Goal: Transaction & Acquisition: Purchase product/service

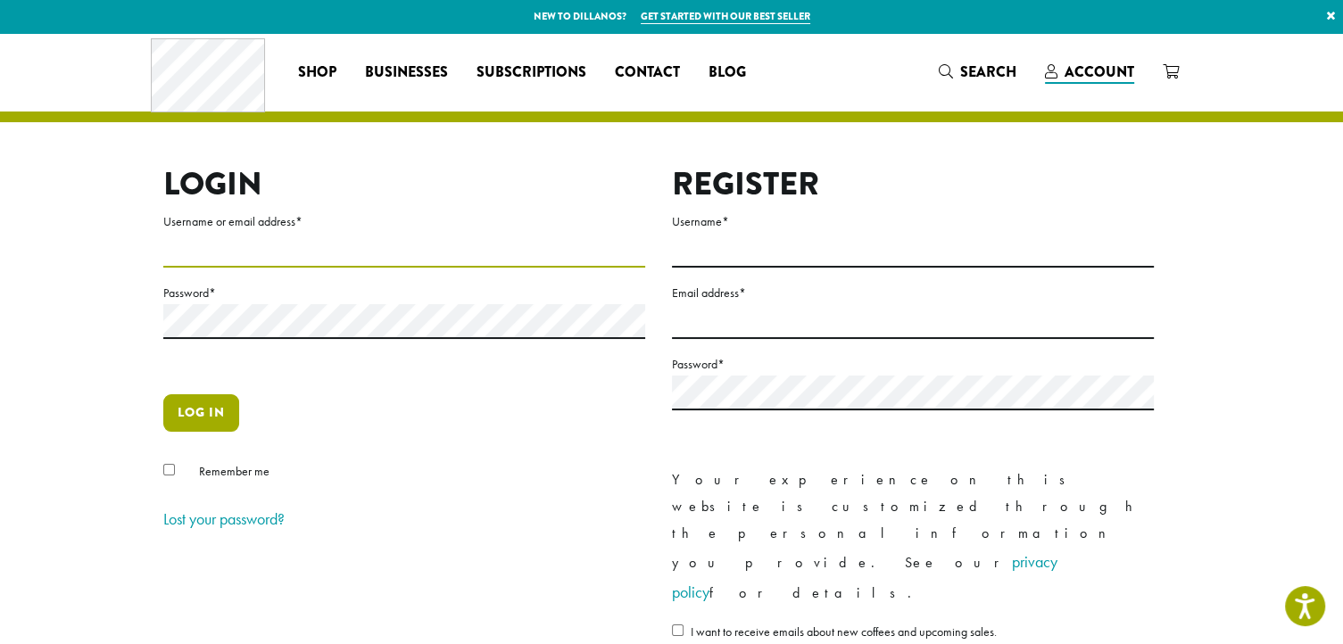
type input "**********"
click at [179, 424] on button "Log in" at bounding box center [201, 413] width 76 height 37
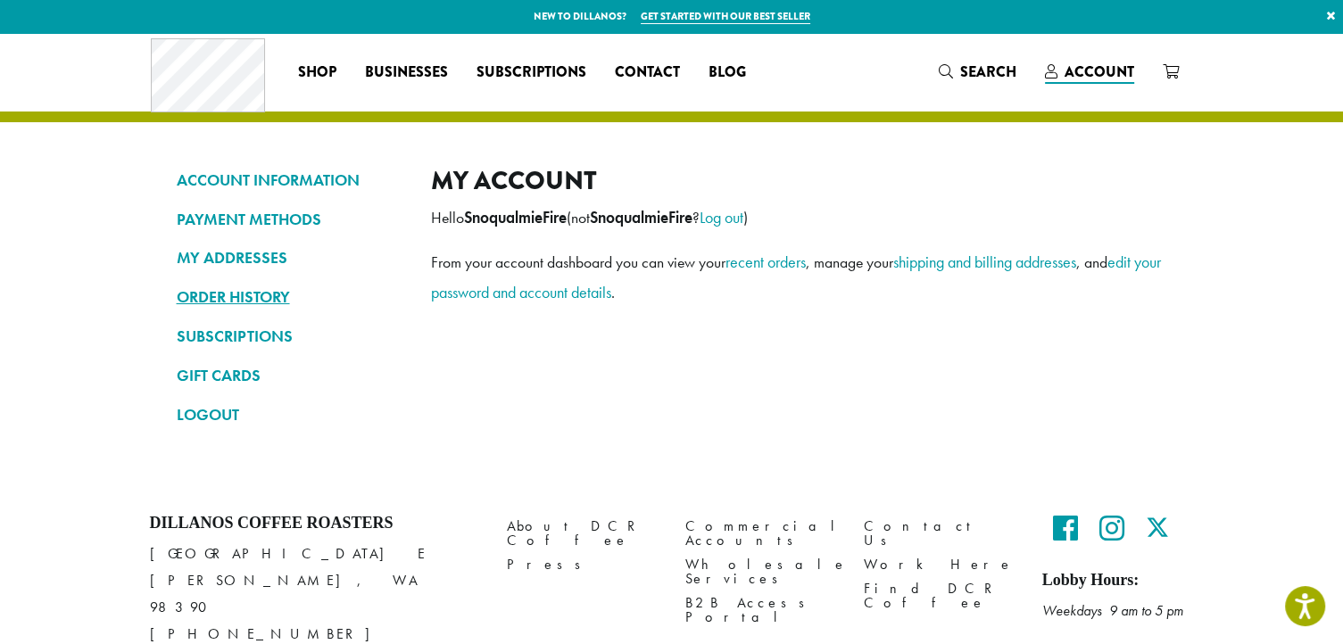
click at [254, 287] on link "ORDER HISTORY" at bounding box center [291, 297] width 228 height 30
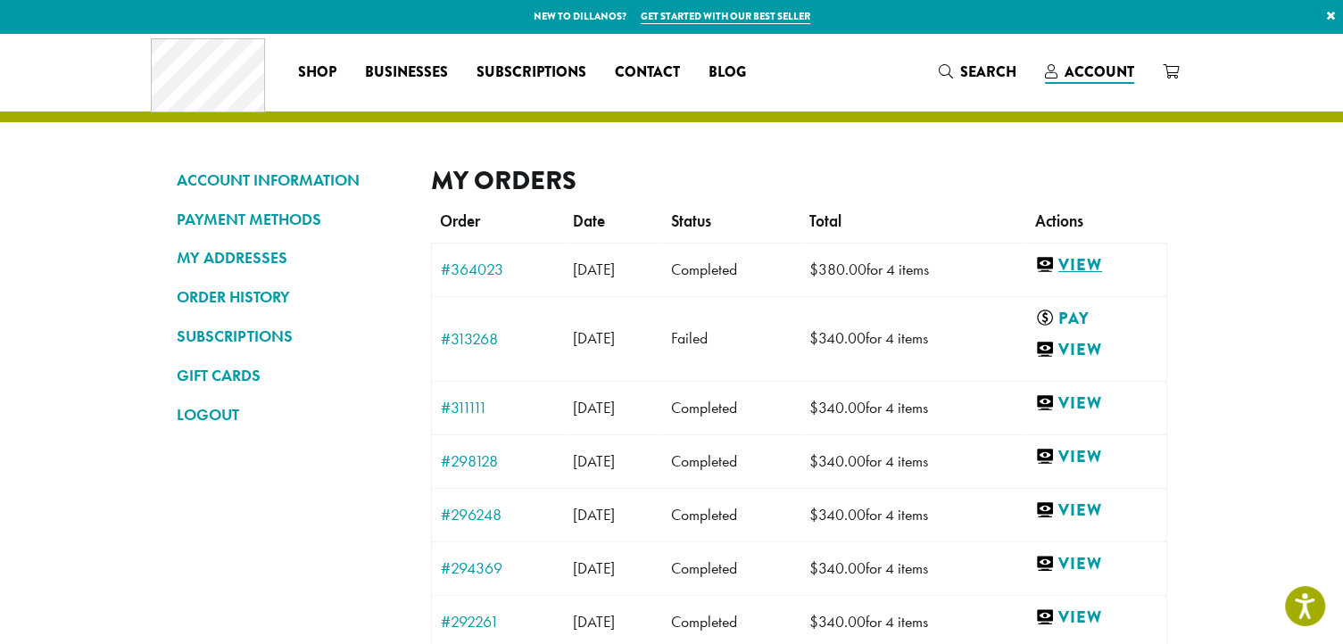
click at [1091, 264] on link "View" at bounding box center [1096, 265] width 122 height 22
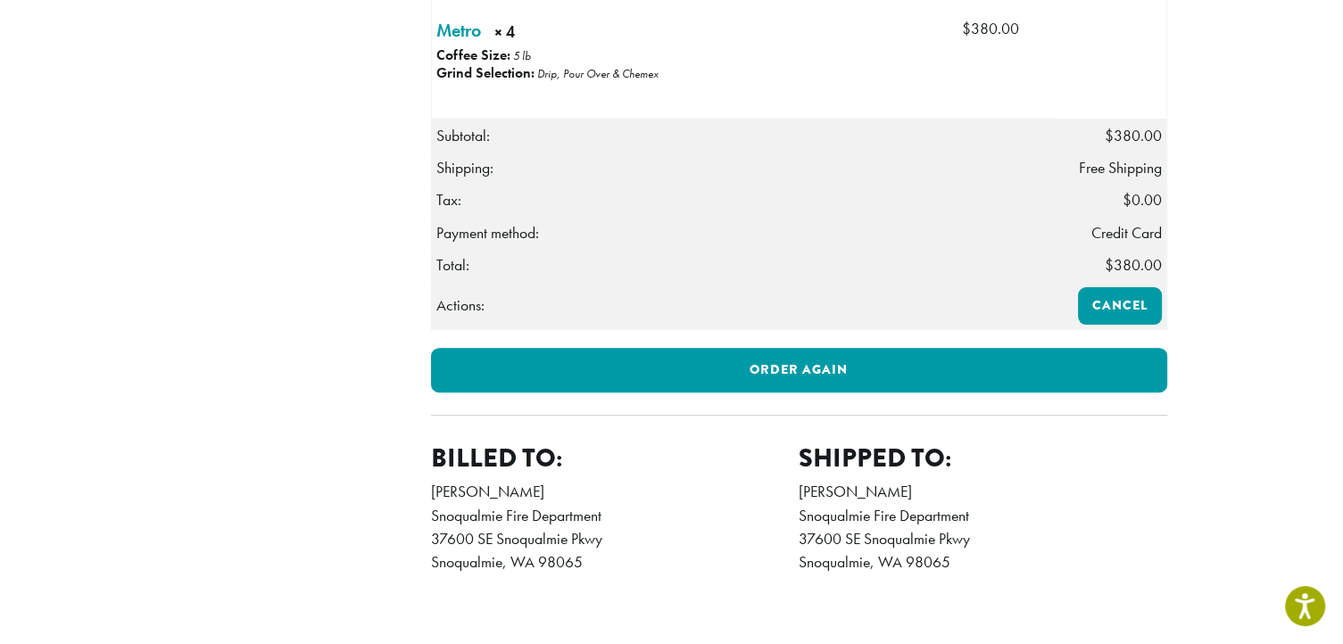
scroll to position [693, 0]
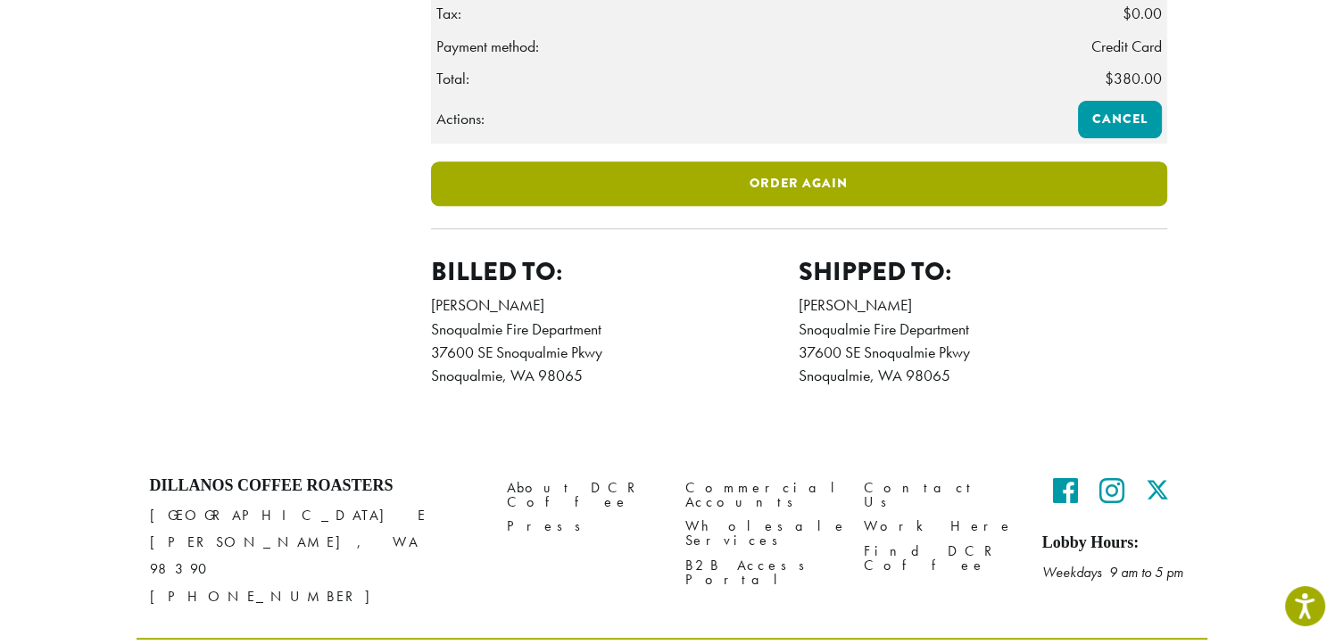
click at [837, 206] on link "Order again" at bounding box center [799, 184] width 736 height 45
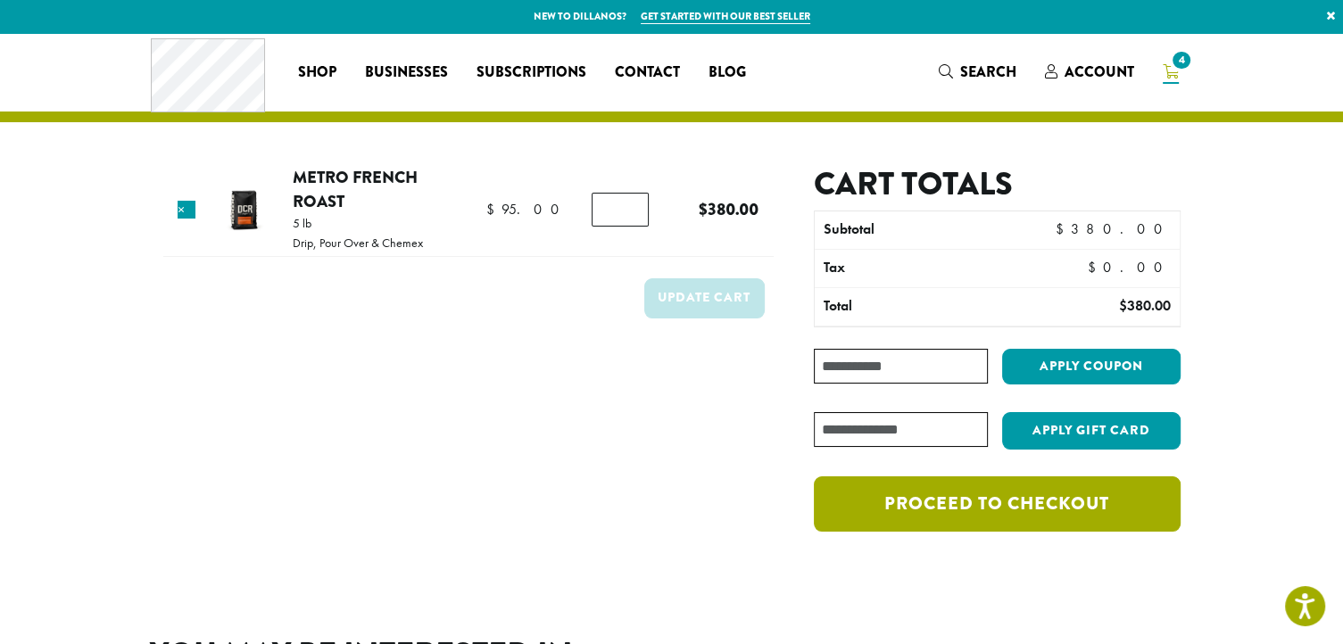
click at [927, 511] on link "Proceed to checkout" at bounding box center [997, 504] width 366 height 55
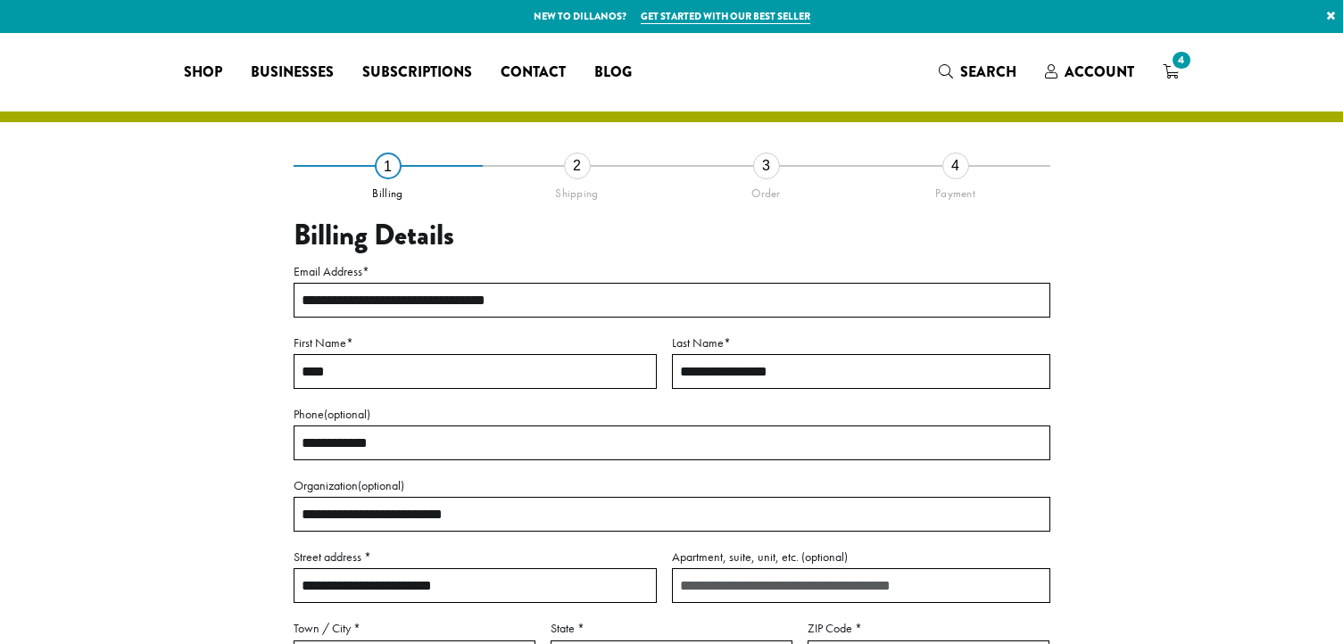
select select "**"
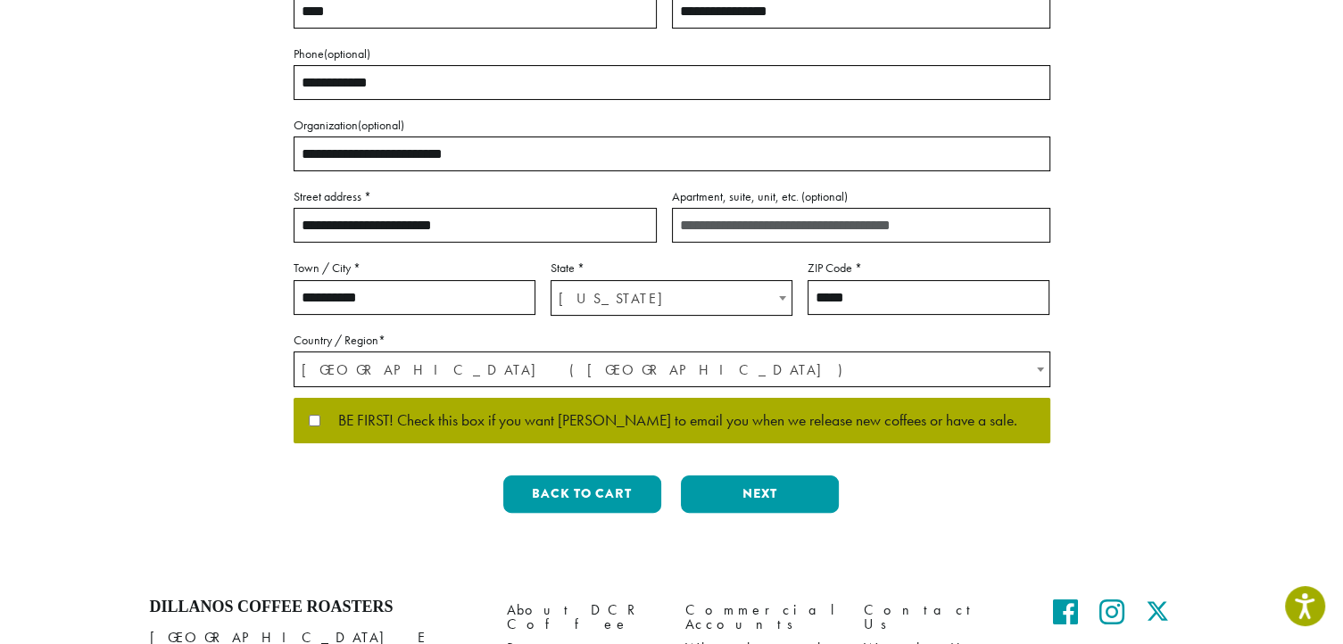
scroll to position [364, 0]
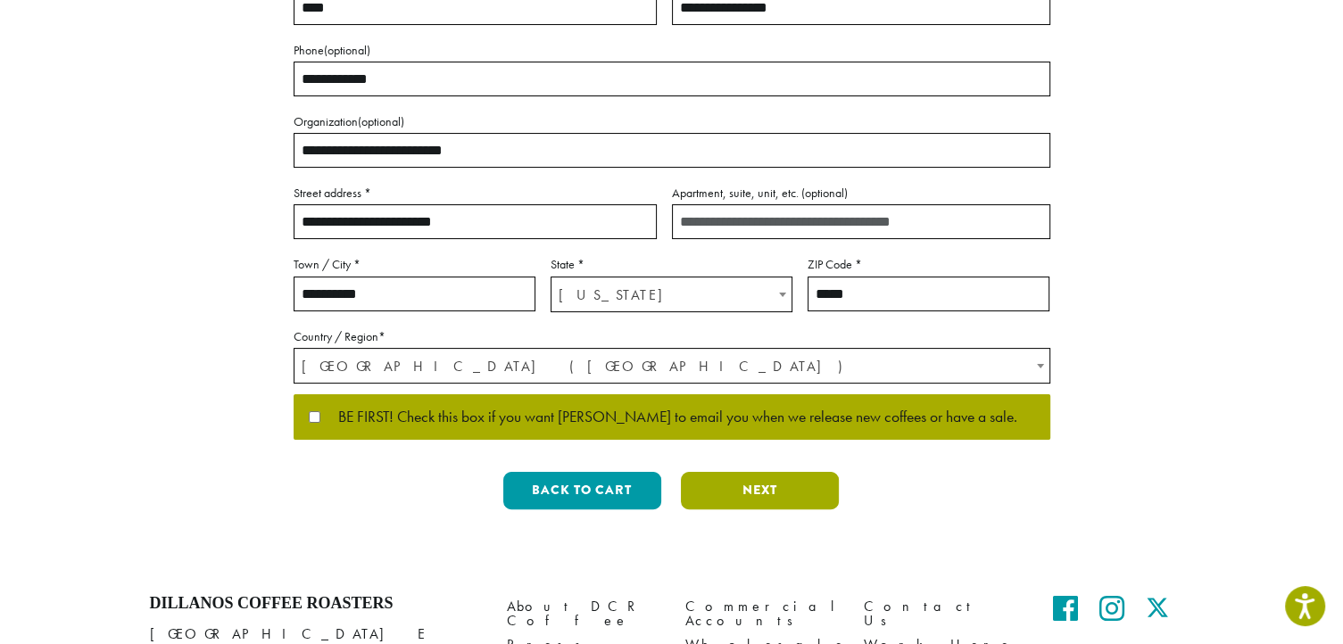
click at [758, 497] on button "Next" at bounding box center [760, 490] width 158 height 37
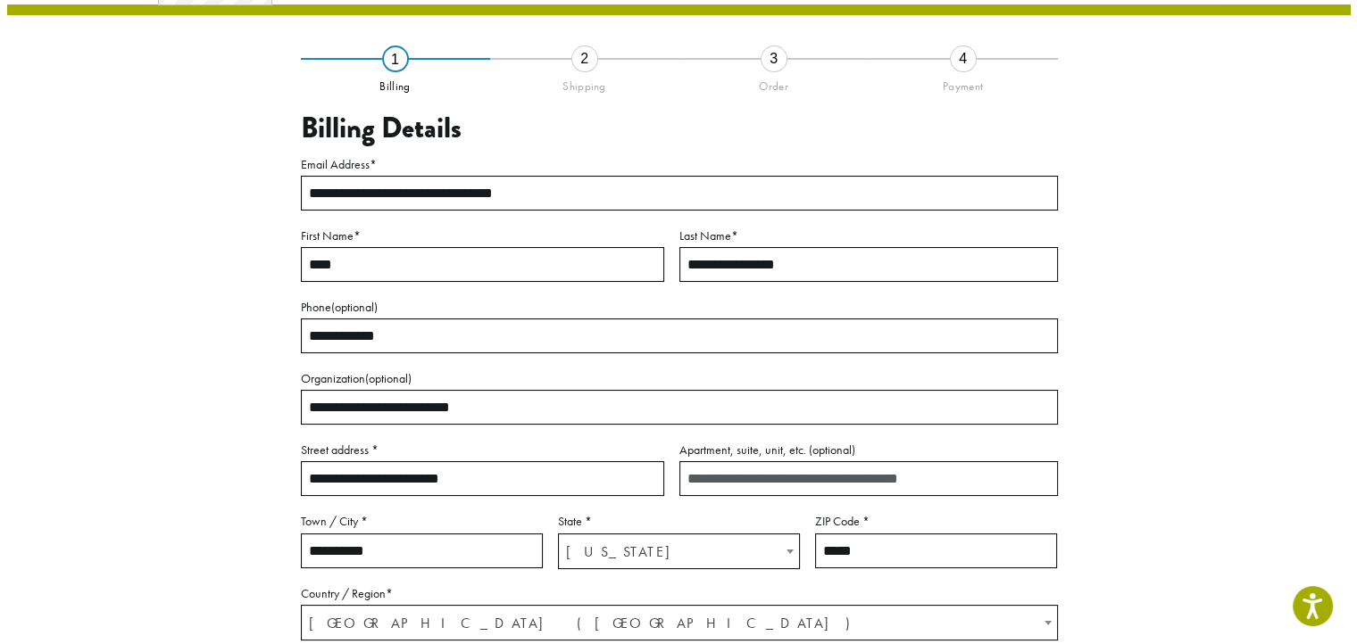
scroll to position [102, 0]
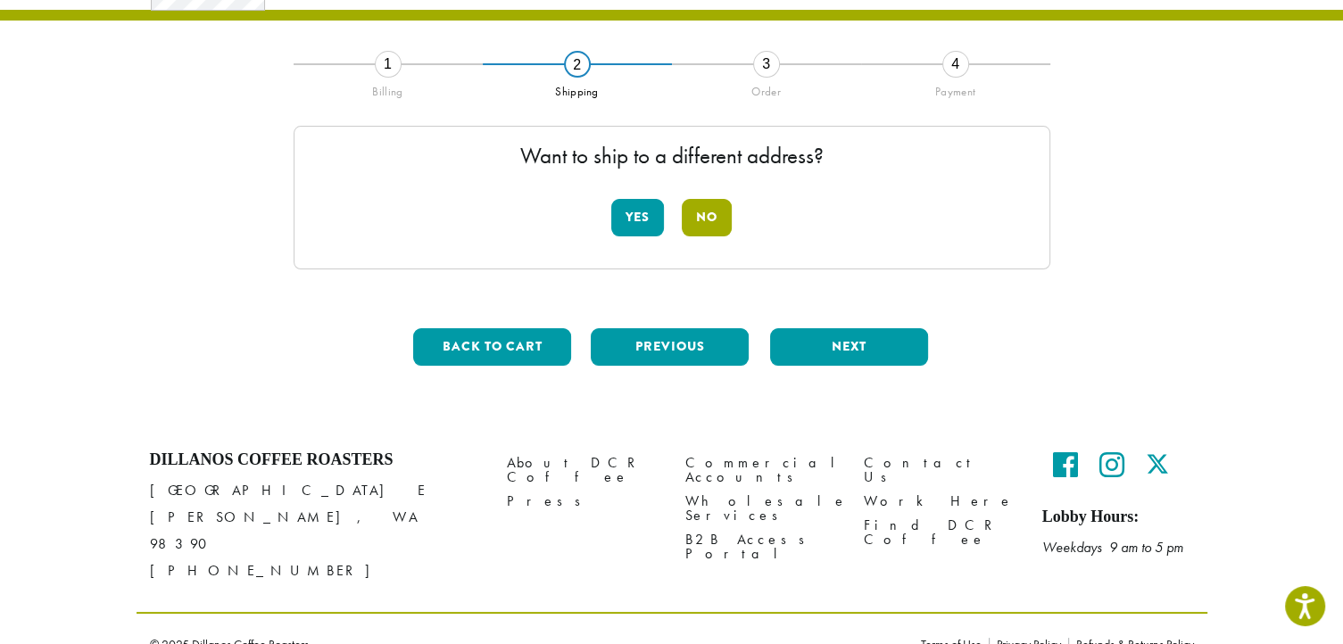
click at [708, 220] on button "No" at bounding box center [707, 217] width 50 height 37
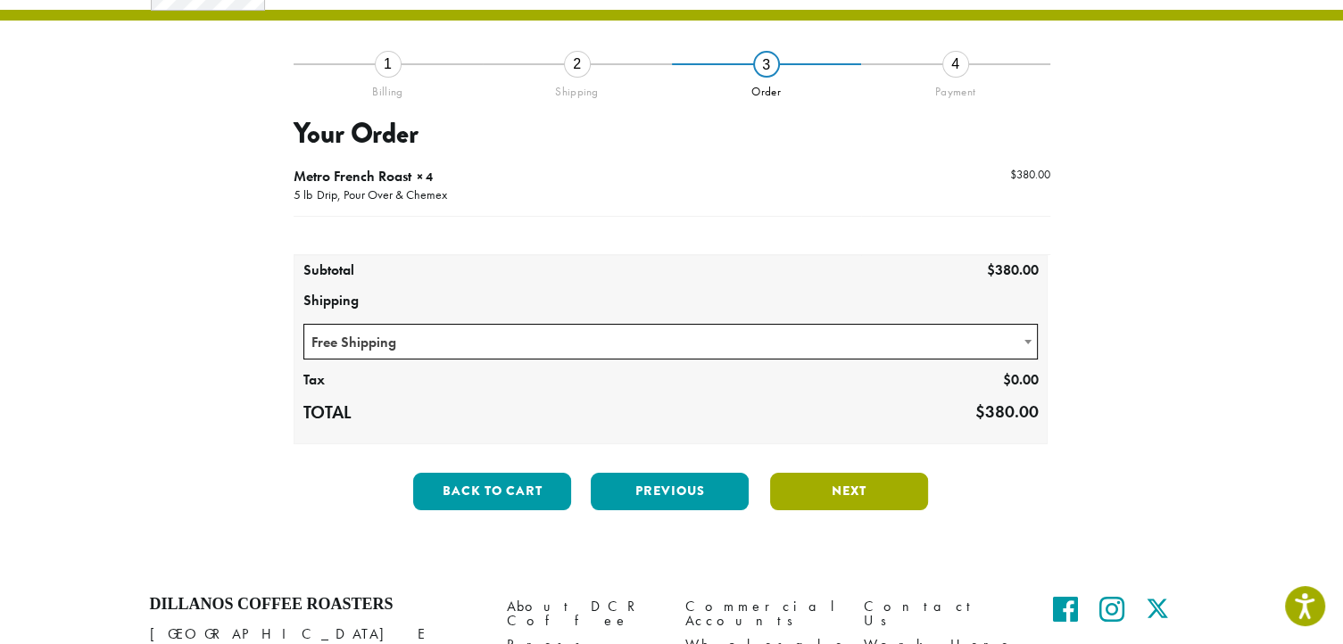
click at [838, 499] on button "Next" at bounding box center [849, 491] width 158 height 37
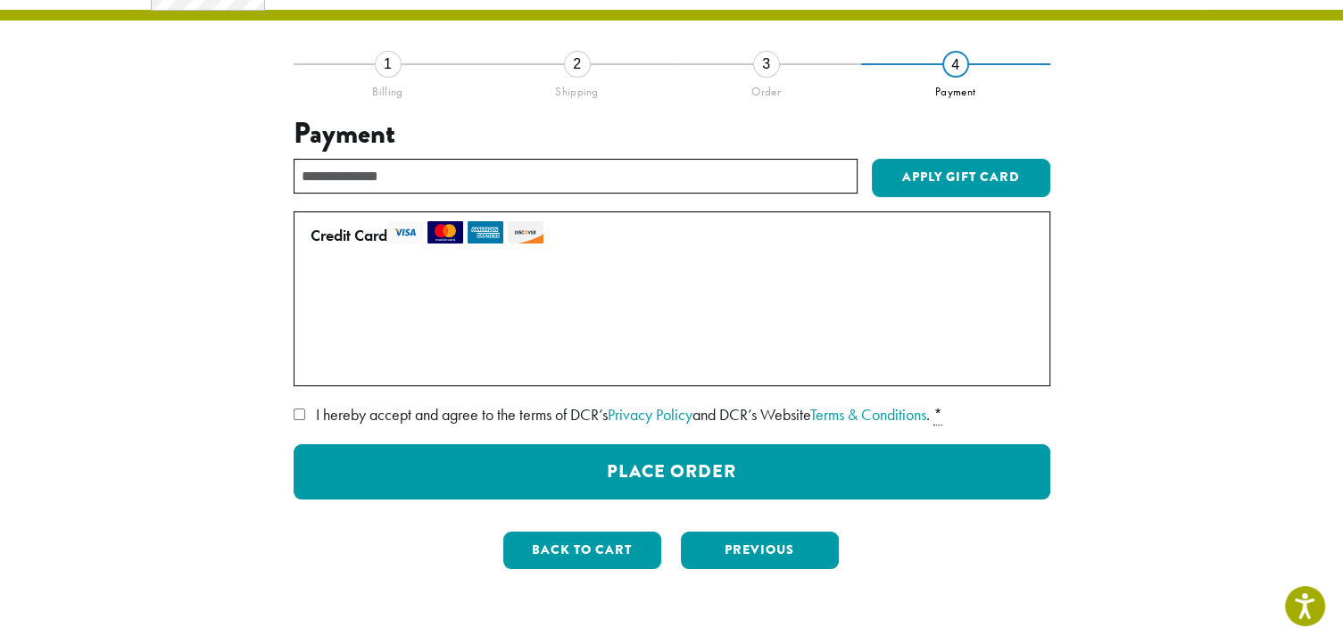
click at [313, 322] on label "• • • 0506 (expires 06/29)" at bounding box center [669, 325] width 716 height 29
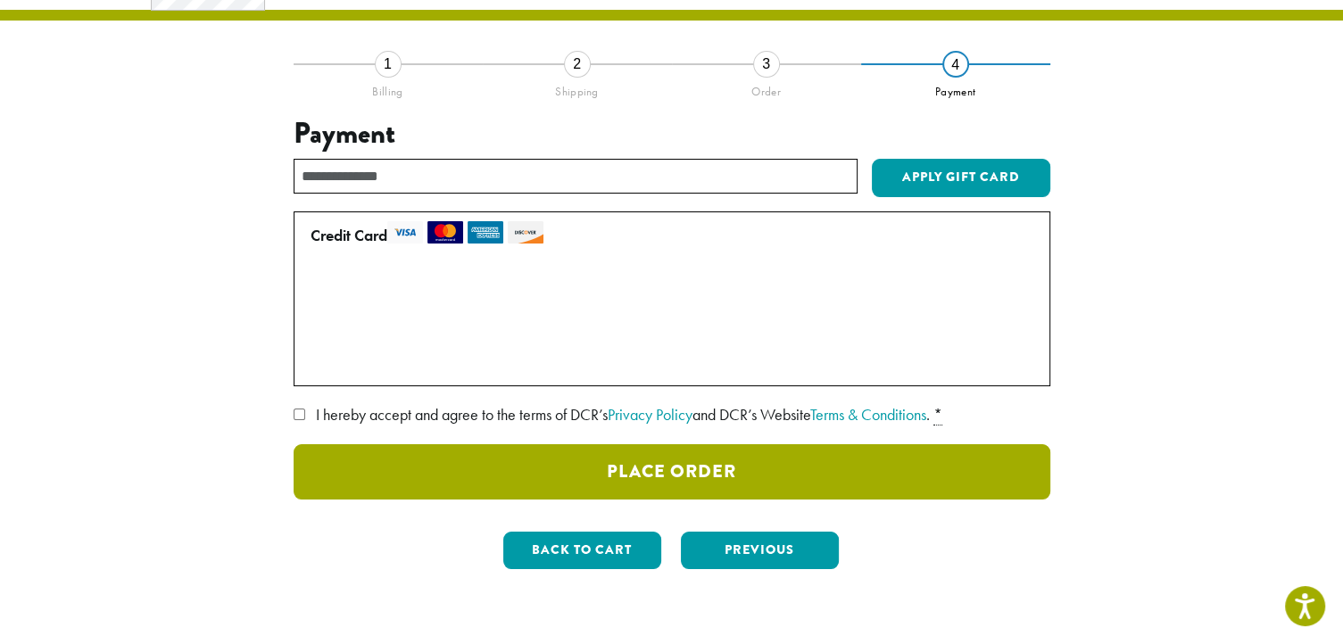
click at [767, 472] on button "Place Order" at bounding box center [672, 472] width 757 height 55
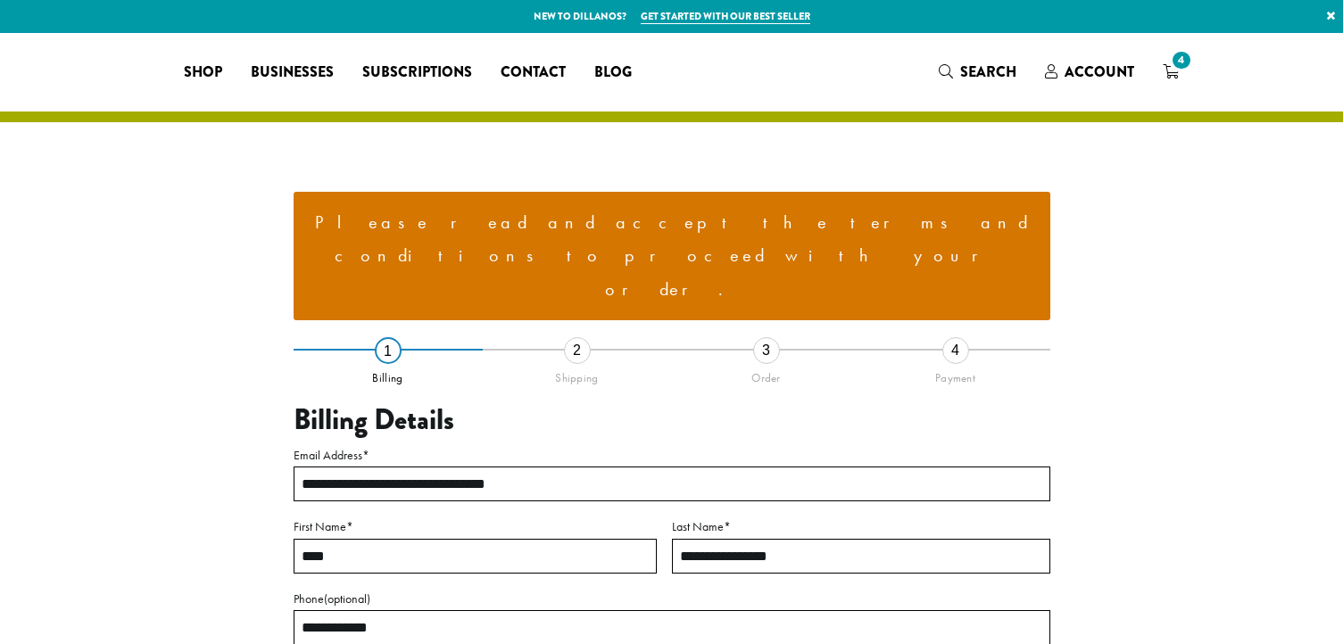
select select "**"
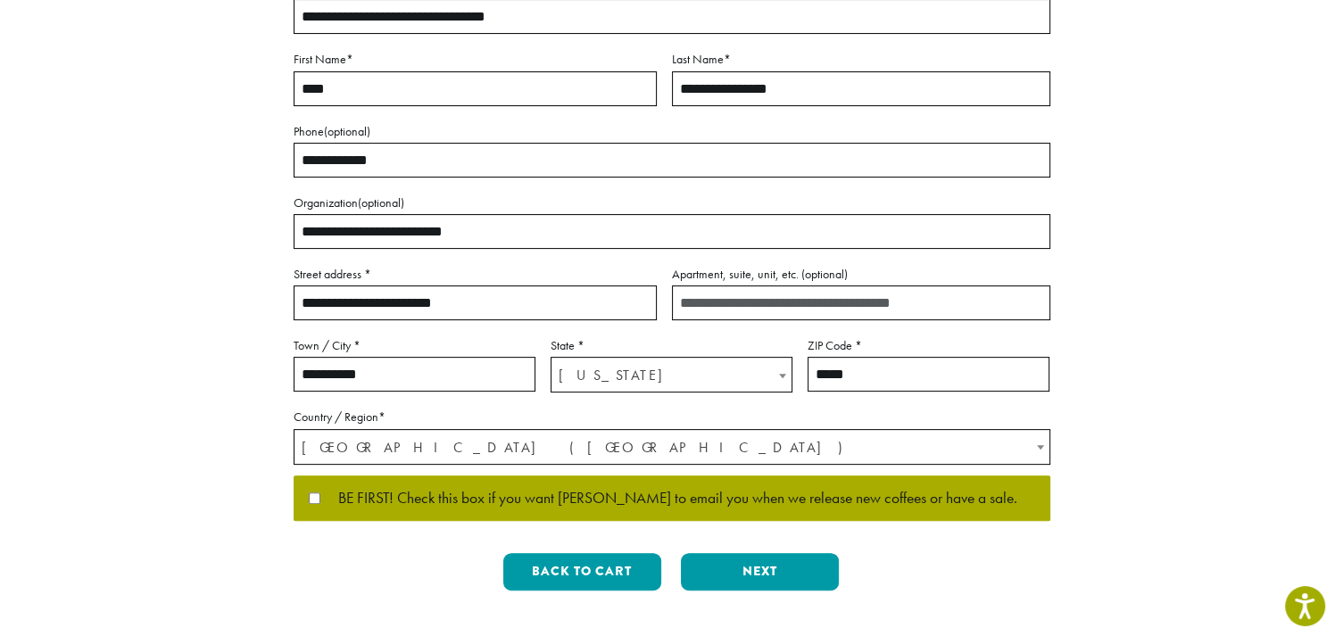
scroll to position [478, 0]
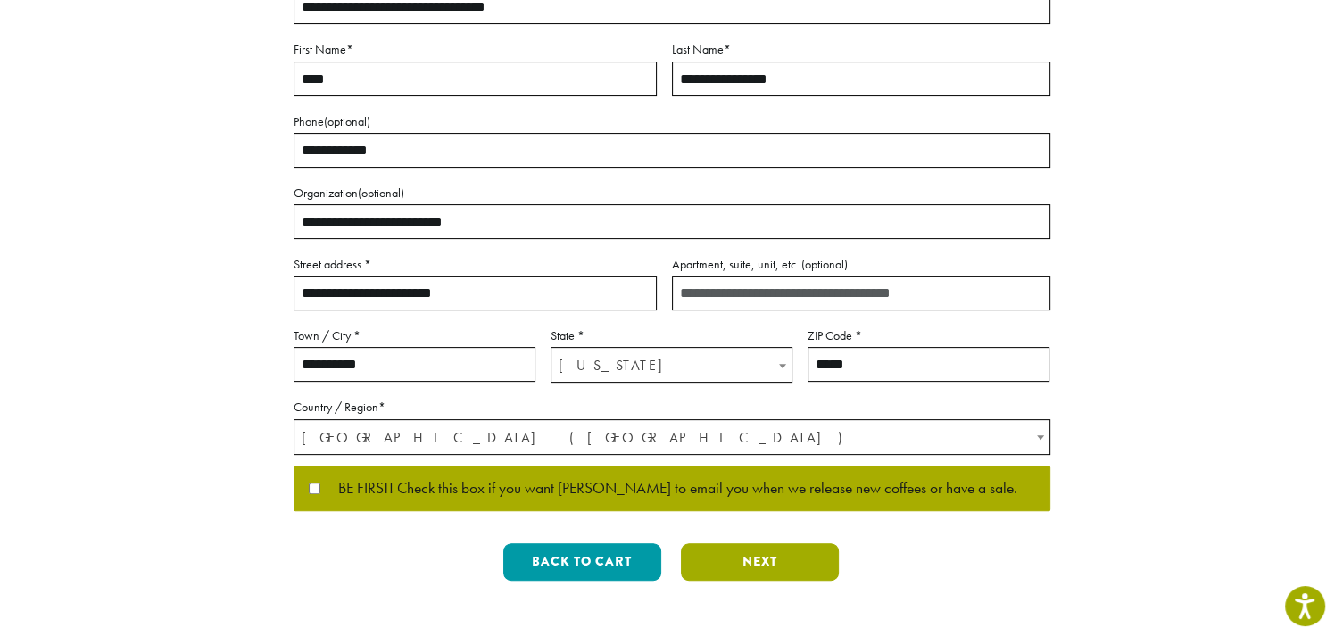
click at [736, 544] on button "Next" at bounding box center [760, 562] width 158 height 37
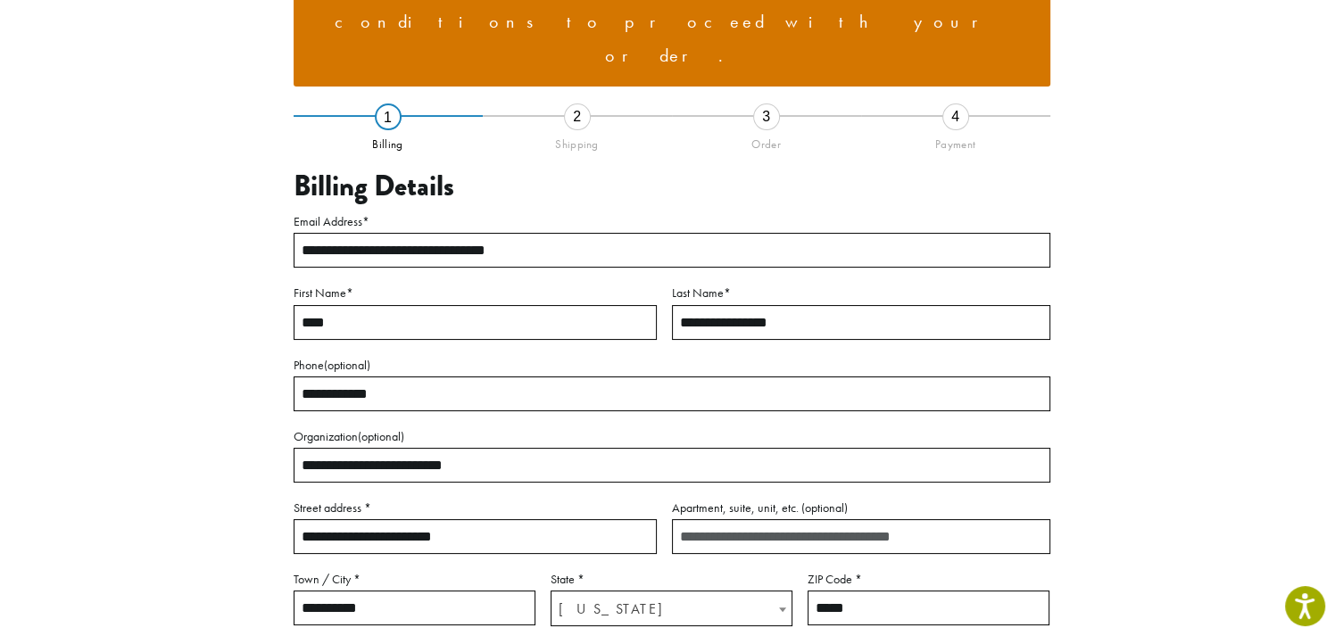
scroll to position [220, 0]
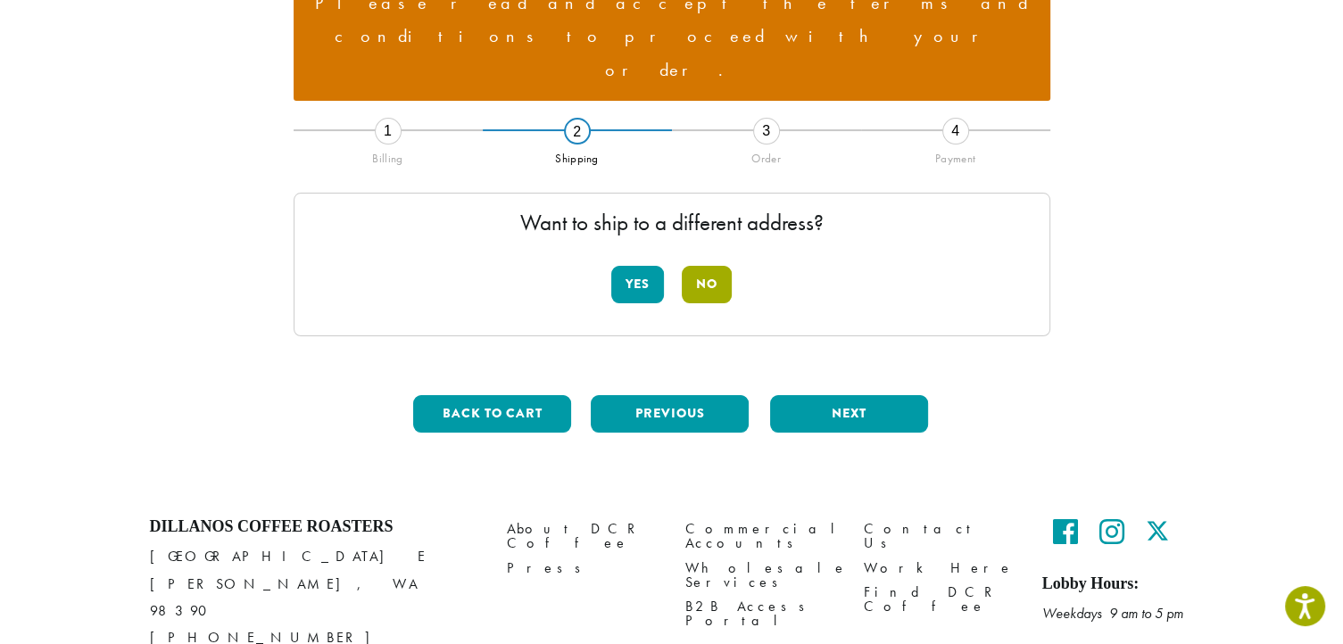
click at [713, 266] on button "No" at bounding box center [707, 284] width 50 height 37
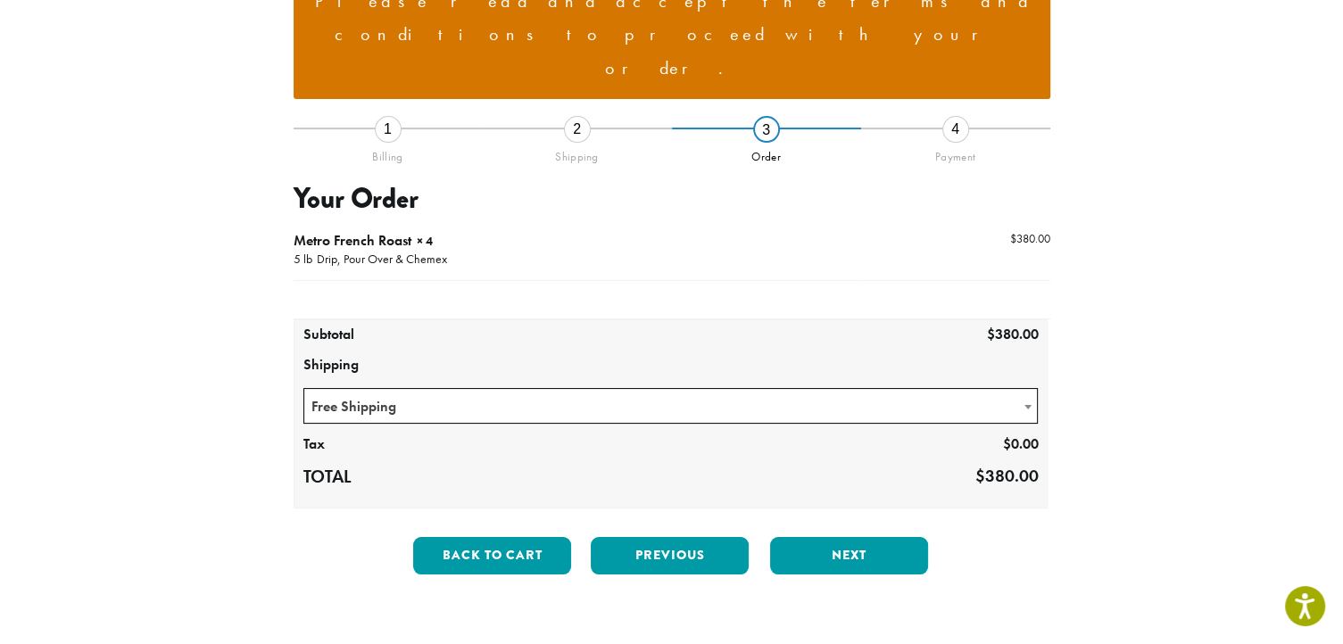
scroll to position [223, 0]
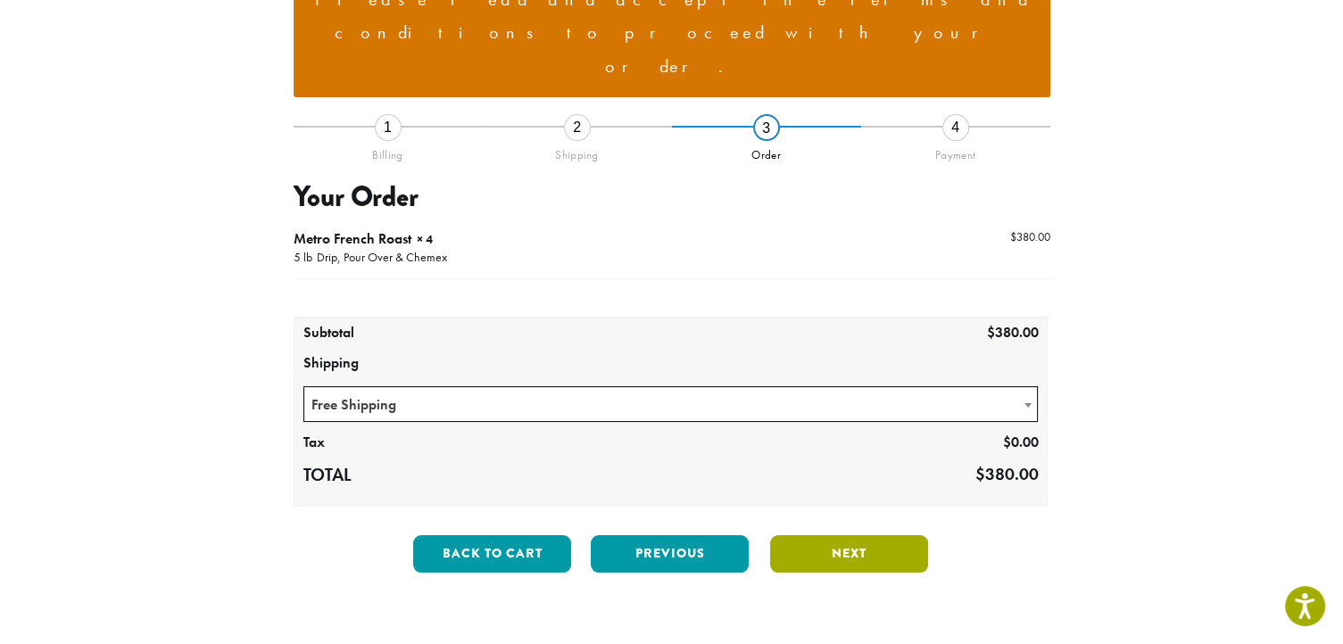
click at [789, 536] on button "Next" at bounding box center [849, 554] width 158 height 37
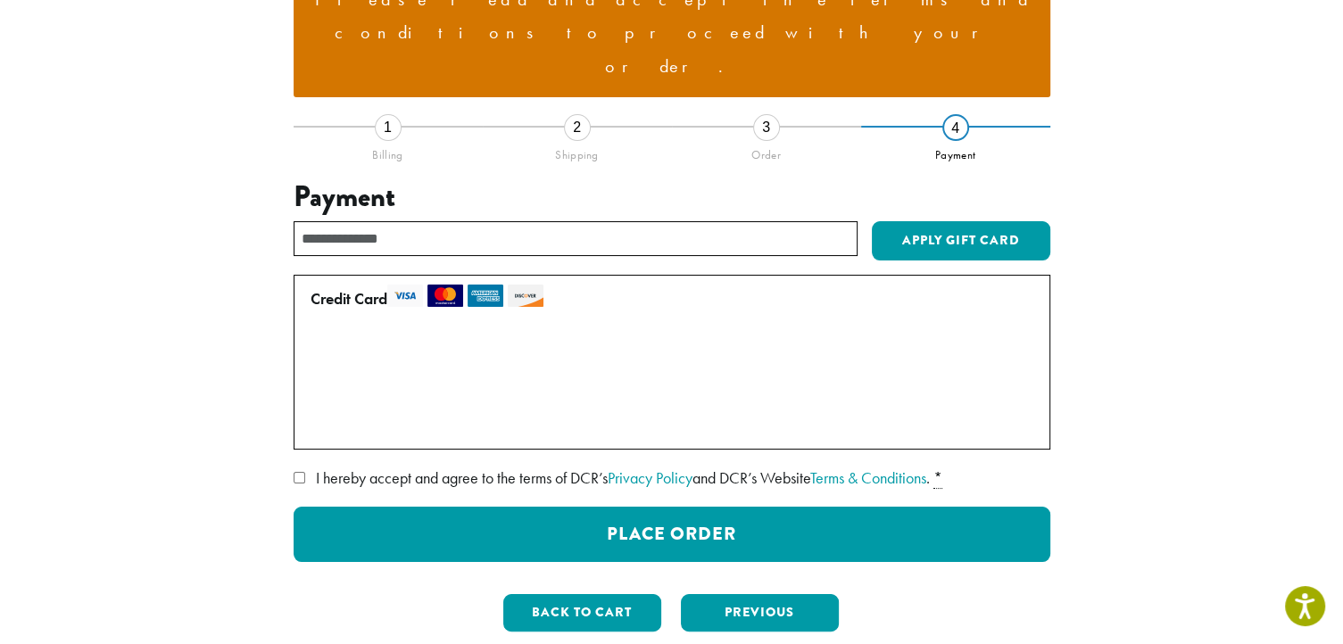
click at [314, 374] on label "• • • 0506 (expires 06/29)" at bounding box center [669, 388] width 716 height 29
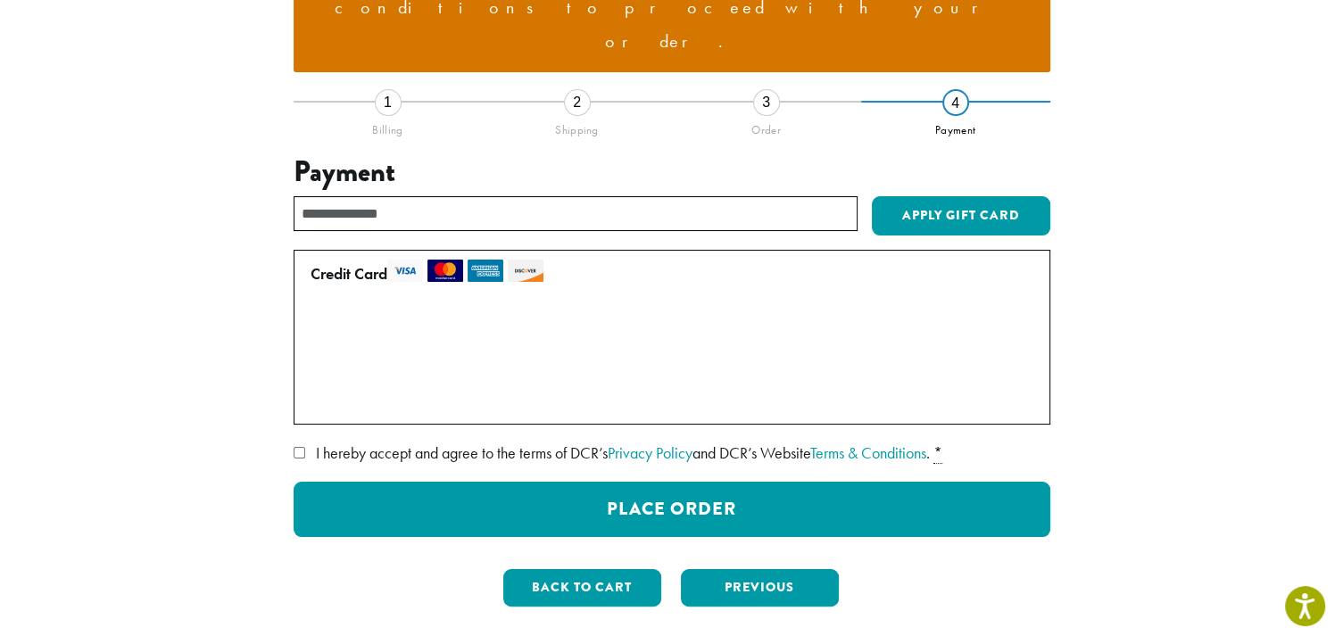
scroll to position [123, 0]
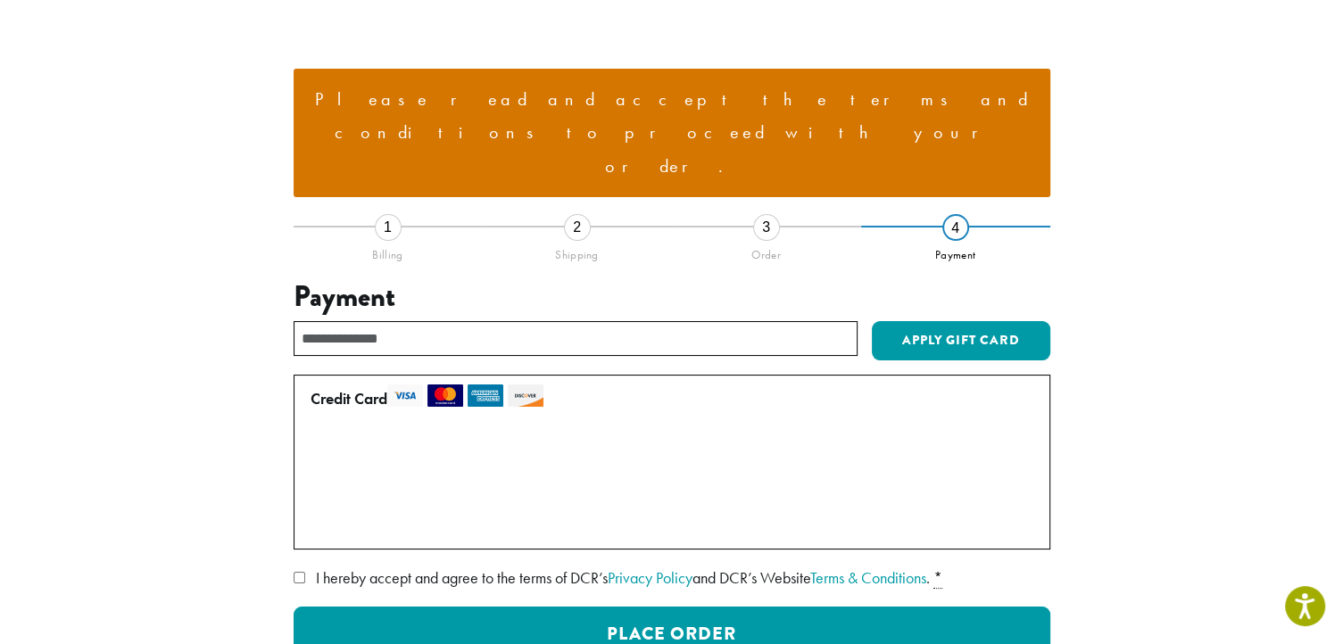
click at [766, 214] on div "3" at bounding box center [766, 227] width 27 height 27
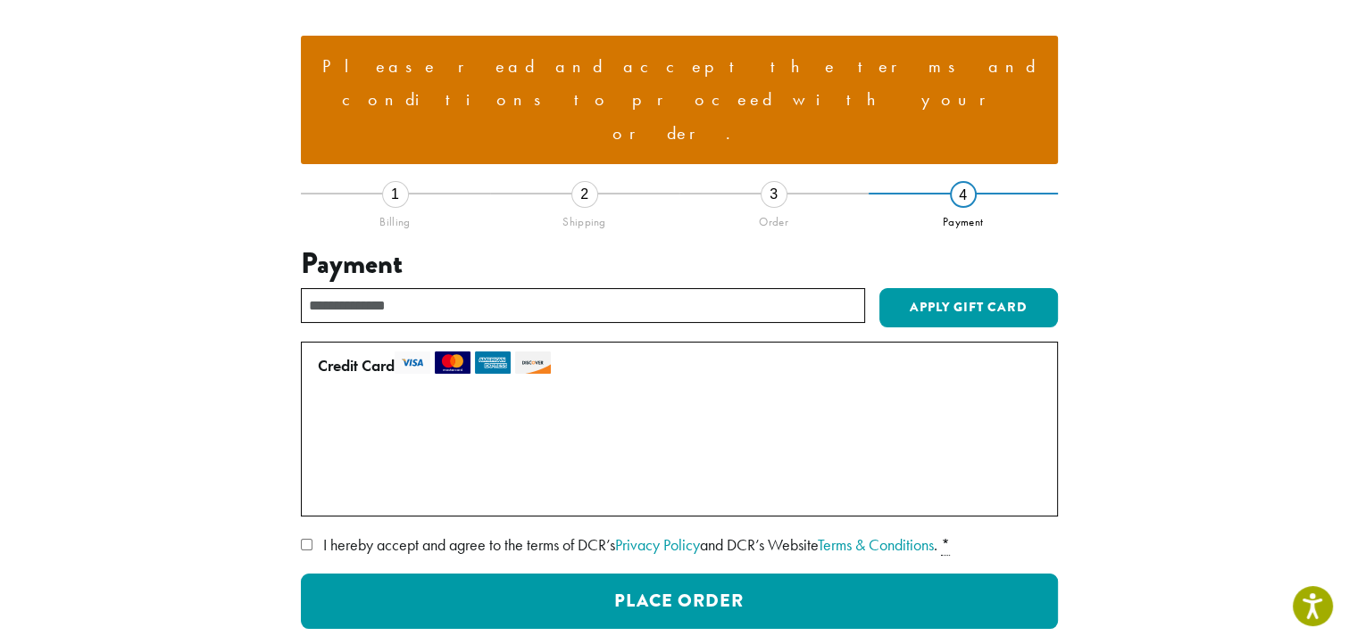
scroll to position [157, 0]
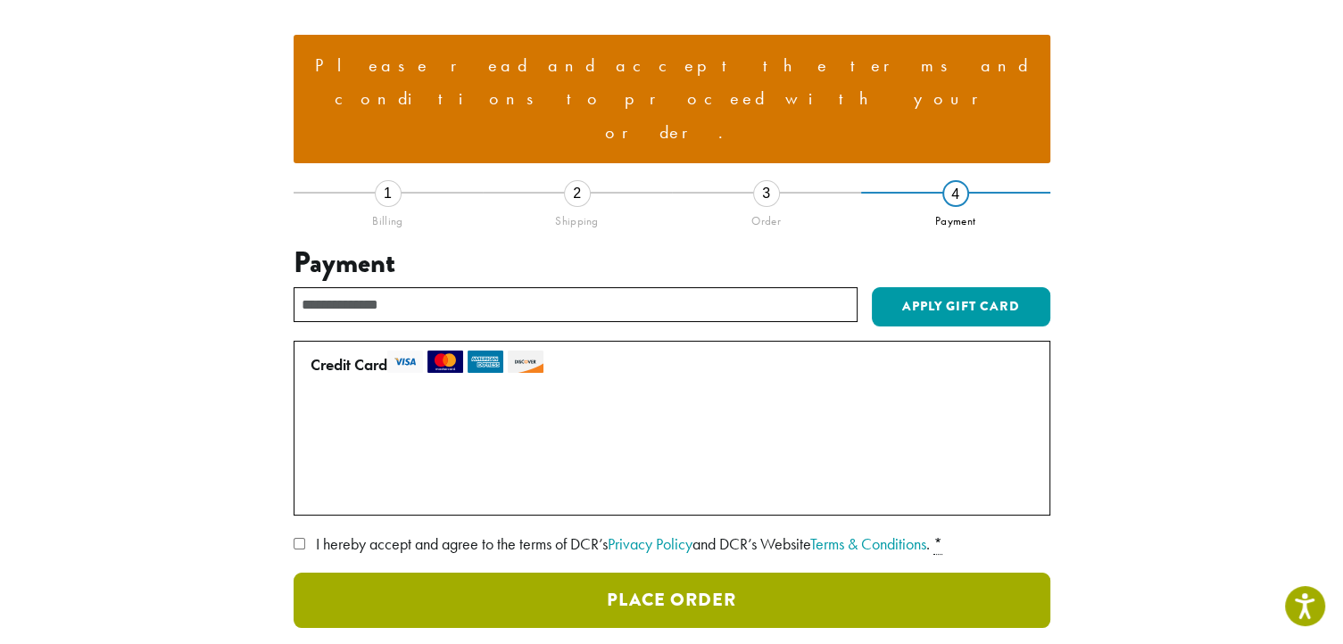
click at [677, 573] on button "Place Order" at bounding box center [672, 600] width 757 height 55
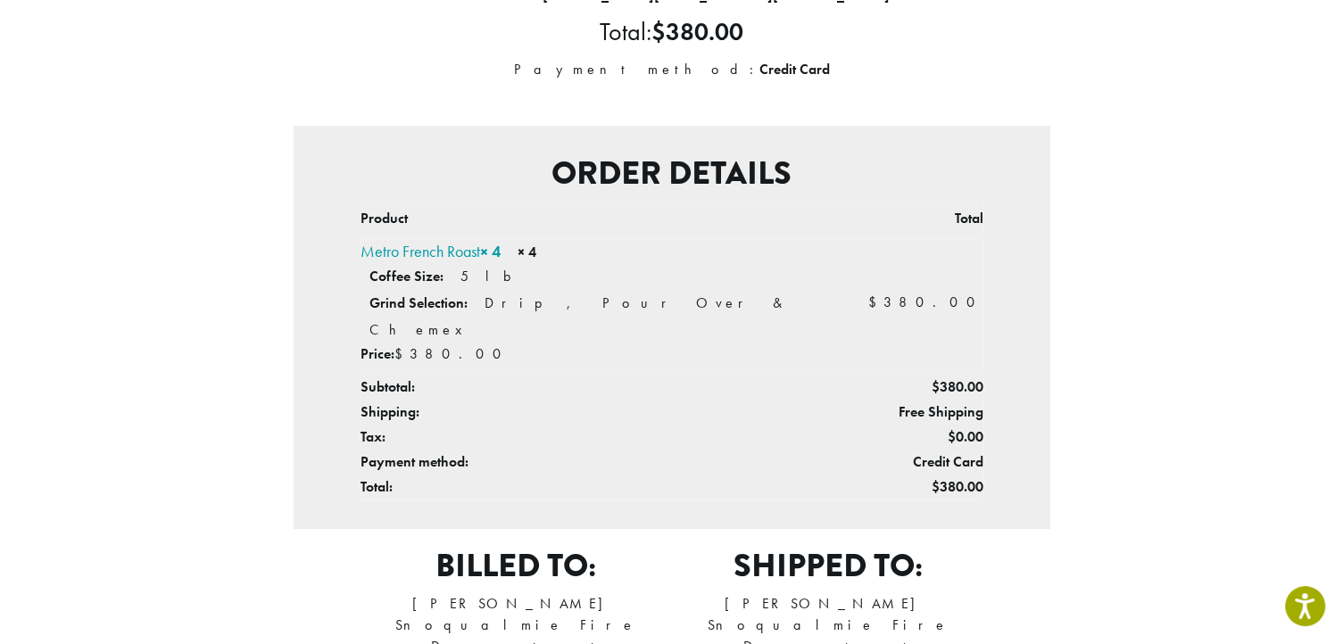
scroll to position [328, 0]
drag, startPoint x: 1276, startPoint y: 8, endPoint x: 958, endPoint y: 98, distance: 331.2
click at [958, 98] on div "Thank you. Your order has been received. Order number: 371304 Date: [DATE] Emai…" at bounding box center [672, 350] width 757 height 1027
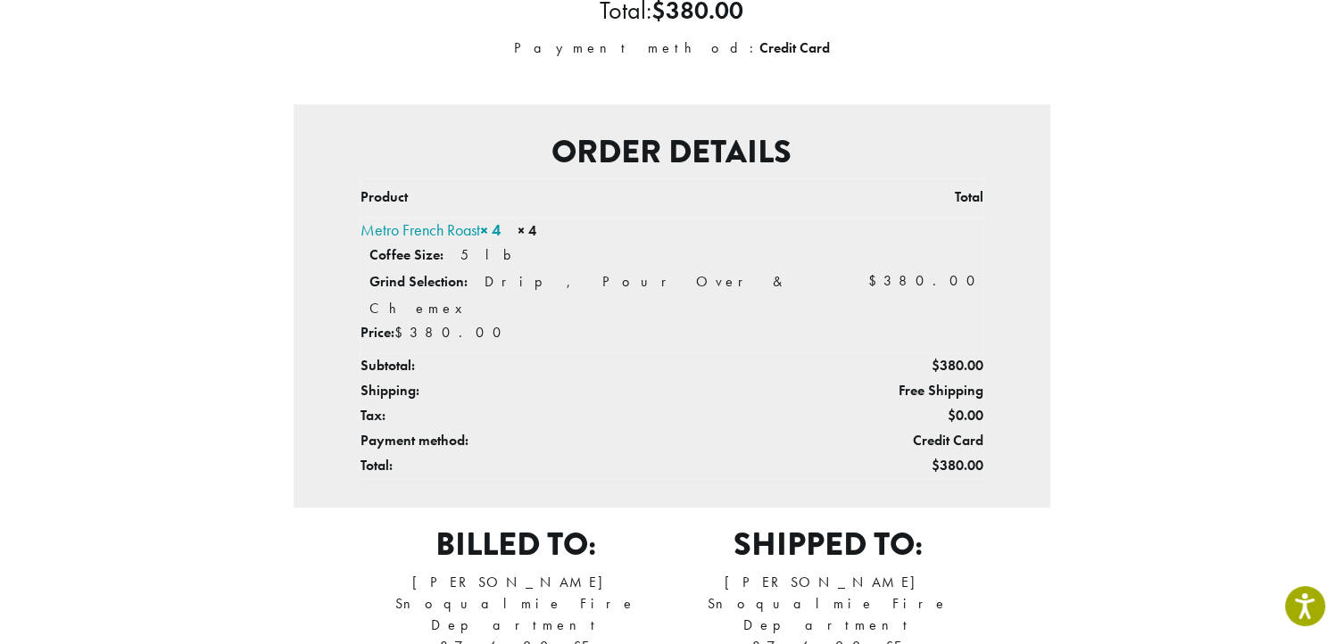
scroll to position [348, 0]
click at [21, 295] on section "Thank you. Your order has been received. Order number: 371304 Date: [DATE] Emai…" at bounding box center [671, 286] width 1343 height 1202
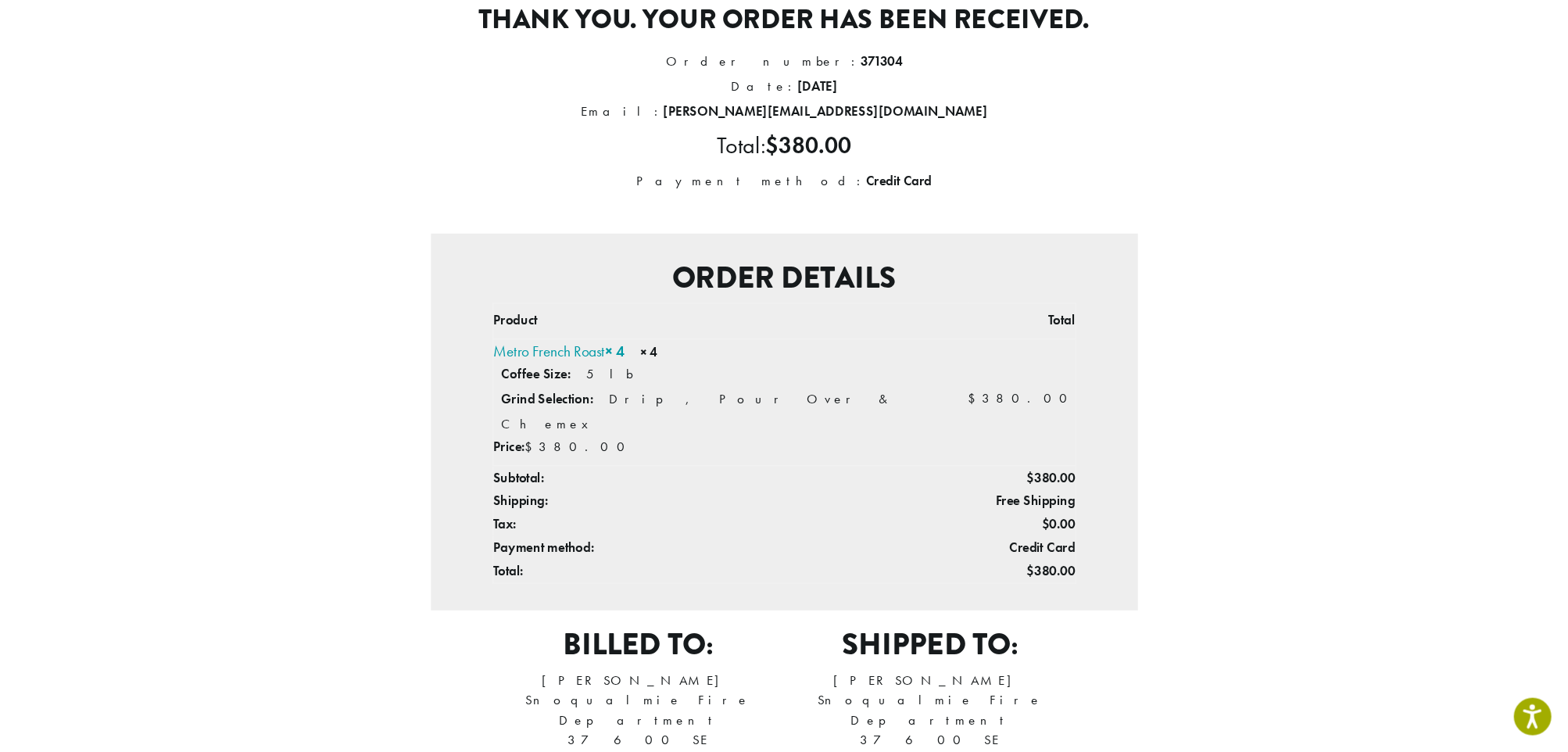
scroll to position [179, 0]
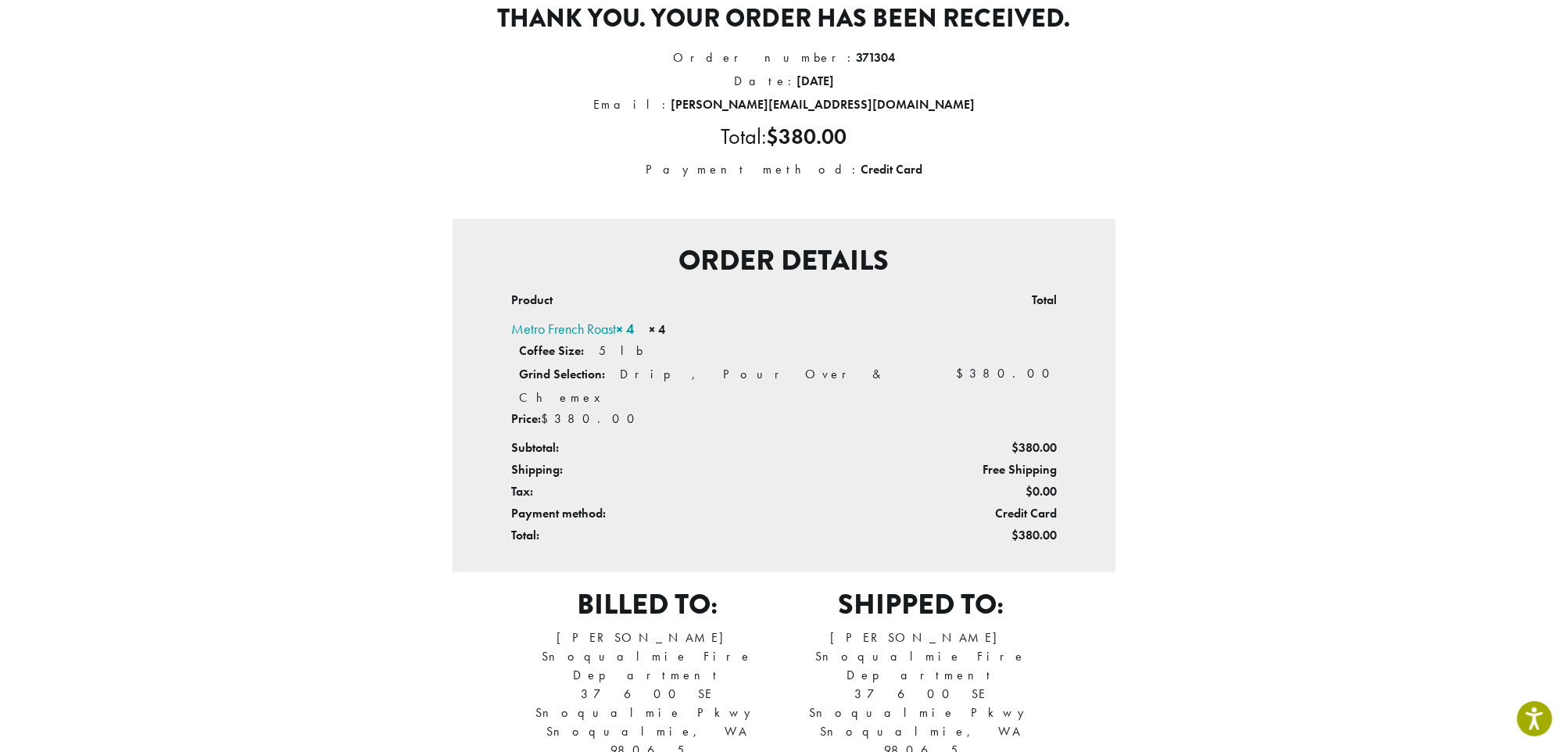
drag, startPoint x: 1117, startPoint y: 6, endPoint x: 1202, endPoint y: 288, distance: 294.5
click at [1175, 288] on div "Thank you. Your order has been received. Order number: 371304 Date: [DATE] Emai…" at bounding box center [784, 416] width 891 height 899
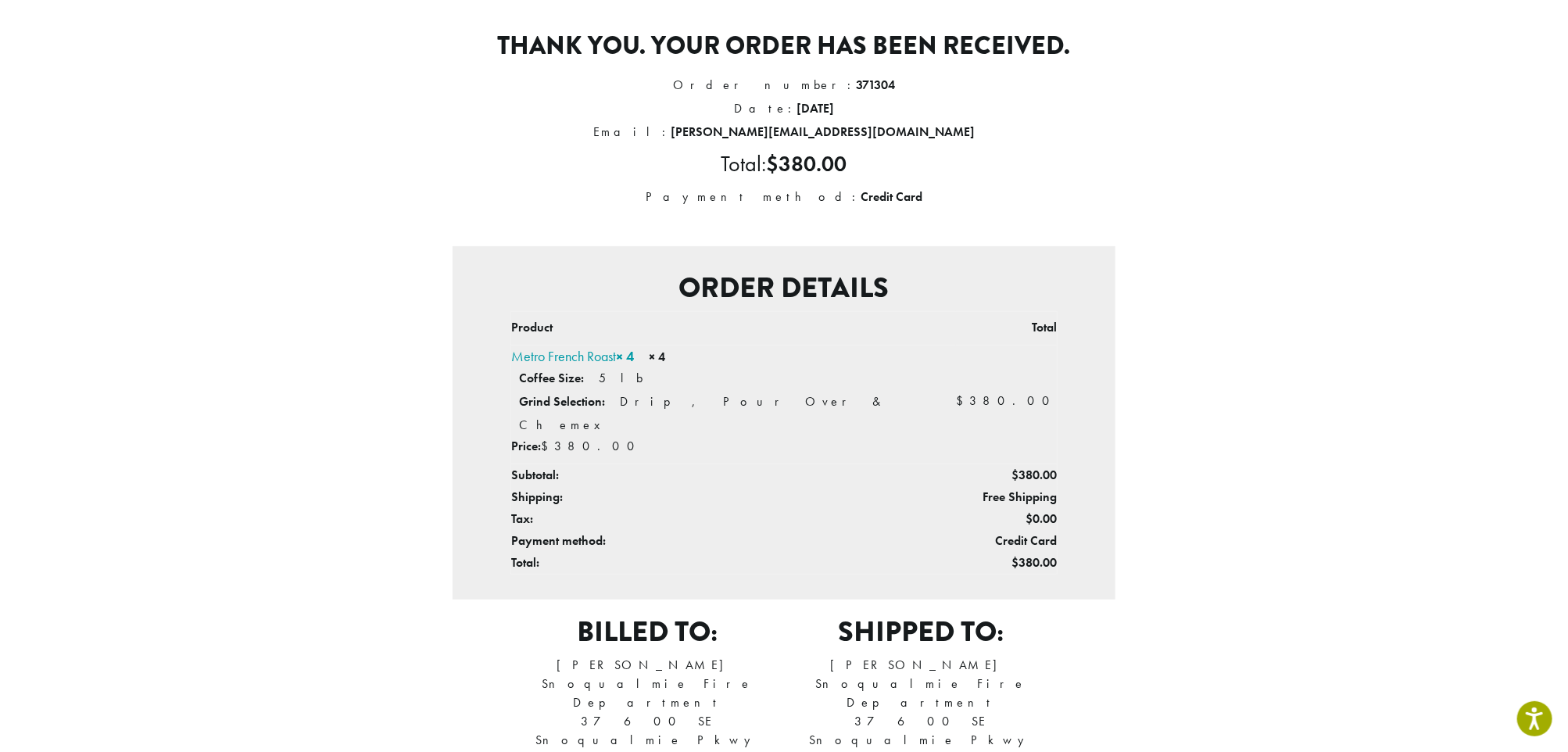
scroll to position [152, 0]
